Goal: Task Accomplishment & Management: Complete application form

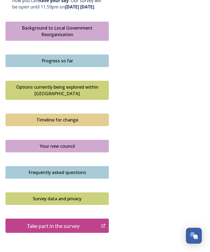
scroll to position [341, 0]
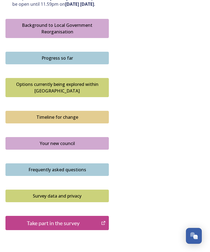
click at [81, 189] on button "Survey data and privacy" at bounding box center [56, 195] width 103 height 13
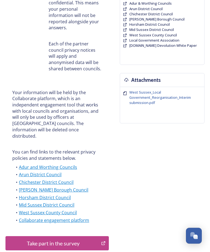
scroll to position [174, 0]
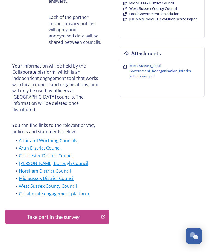
click at [75, 212] on div "Take part in the survey" at bounding box center [53, 216] width 90 height 8
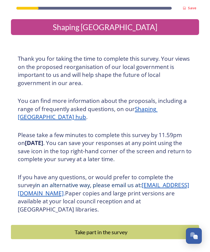
scroll to position [17, 0]
click at [79, 225] on button "Take part in the survey" at bounding box center [105, 232] width 188 height 14
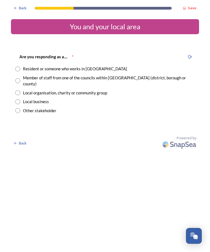
click at [96, 67] on div "Resident or someone who works in [GEOGRAPHIC_DATA]" at bounding box center [75, 69] width 104 height 6
radio input "true"
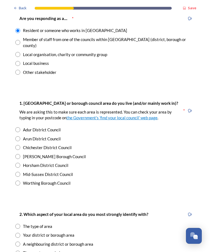
scroll to position [40, 0]
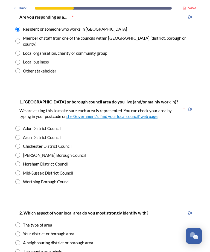
click at [59, 152] on div "[PERSON_NAME] Borough Council" at bounding box center [54, 155] width 63 height 6
radio input "true"
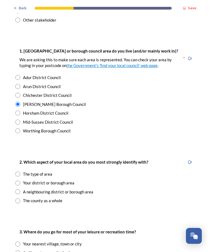
scroll to position [91, 0]
click at [47, 170] on div "The type of area" at bounding box center [37, 173] width 29 height 6
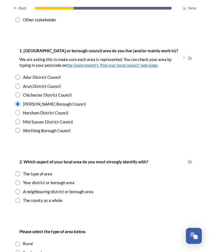
radio input "true"
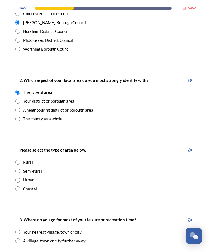
scroll to position [172, 0]
click at [35, 176] on div "Urban" at bounding box center [104, 179] width 179 height 6
radio input "true"
click at [43, 167] on div "Semi-rural" at bounding box center [104, 170] width 179 height 6
radio input "true"
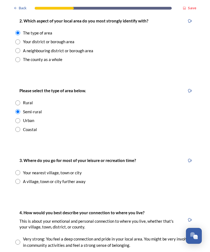
scroll to position [232, 0]
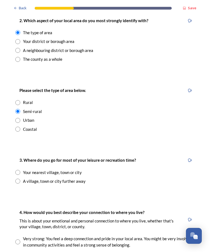
click at [69, 178] on div "A village, town or city further away" at bounding box center [54, 181] width 63 height 6
radio input "true"
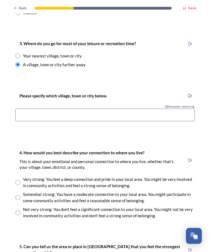
scroll to position [350, 0]
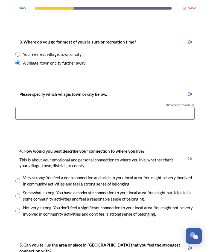
click at [20, 193] on input "radio" at bounding box center [17, 195] width 5 height 5
radio input "true"
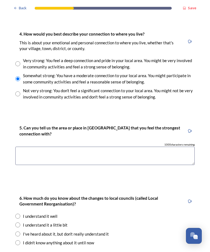
scroll to position [491, 0]
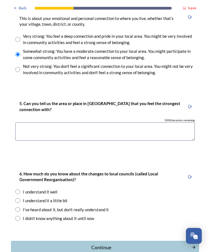
click at [82, 206] on div "I've heard about it, but don't really understand it" at bounding box center [66, 209] width 86 height 6
radio input "true"
click at [145, 243] on div "Continue" at bounding box center [101, 246] width 175 height 7
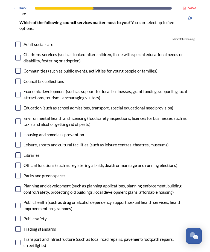
scroll to position [49, 0]
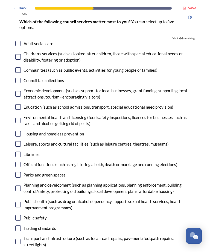
click at [17, 174] on input "checkbox" at bounding box center [17, 174] width 5 height 5
checkbox input "true"
click at [20, 215] on input "checkbox" at bounding box center [17, 217] width 5 height 5
checkbox input "true"
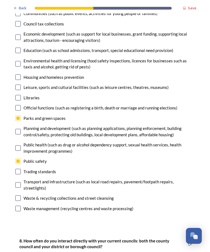
scroll to position [106, 0]
click at [19, 195] on input "checkbox" at bounding box center [17, 197] width 5 height 5
checkbox input "true"
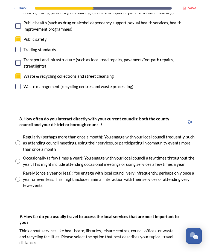
scroll to position [229, 0]
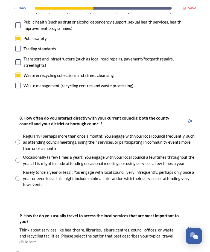
click at [16, 170] on div "Rarely (once a year or less): You engage with local council very infrequently, …" at bounding box center [104, 178] width 179 height 19
radio input "true"
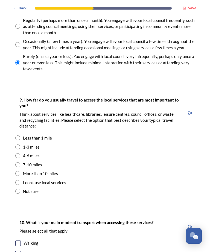
scroll to position [344, 0]
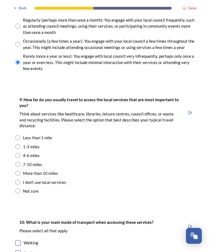
click at [16, 162] on input "radio" at bounding box center [17, 164] width 5 height 5
radio input "true"
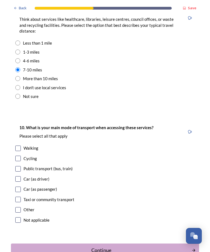
scroll to position [438, 0]
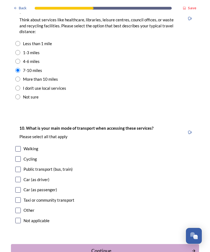
click at [20, 187] on input "checkbox" at bounding box center [17, 189] width 5 height 5
checkbox input "true"
click at [164, 244] on button "Continue" at bounding box center [105, 250] width 188 height 13
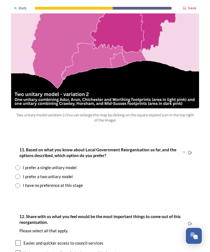
scroll to position [612, 0]
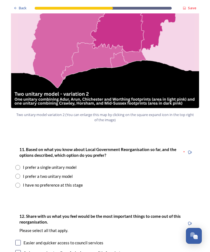
click at [61, 164] on div "I prefer a single unitary model" at bounding box center [50, 167] width 54 height 6
radio input "true"
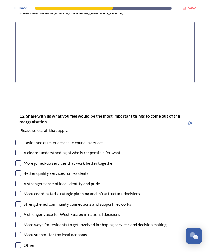
scroll to position [831, 0]
